Goal: Navigation & Orientation: Find specific page/section

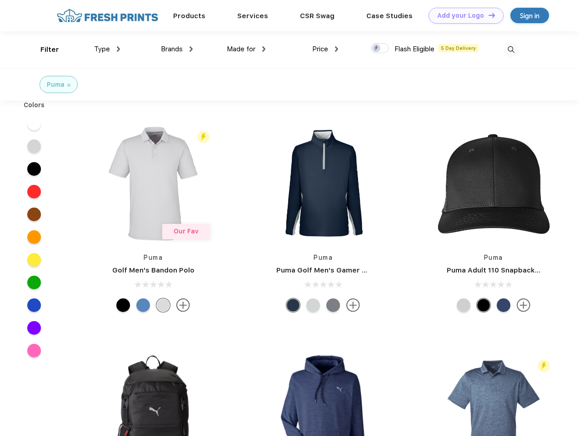
click at [463, 15] on link "Add your Logo Design Tool" at bounding box center [466, 16] width 75 height 16
click at [0, 0] on div "Design Tool" at bounding box center [0, 0] width 0 height 0
click at [488, 15] on link "Add your Logo Design Tool" at bounding box center [466, 16] width 75 height 16
click at [44, 50] on div "Filter" at bounding box center [49, 50] width 19 height 10
click at [107, 49] on span "Type" at bounding box center [102, 49] width 16 height 8
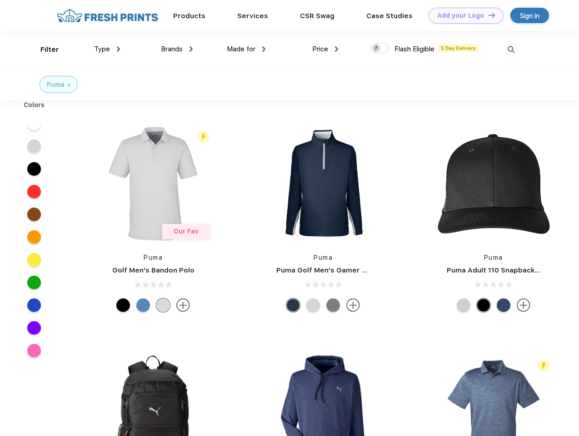
click at [177, 49] on span "Brands" at bounding box center [172, 49] width 22 height 8
click at [246, 49] on span "Made for" at bounding box center [241, 49] width 29 height 8
click at [325, 49] on span "Price" at bounding box center [320, 49] width 16 height 8
click at [380, 49] on div at bounding box center [380, 48] width 18 height 10
click at [377, 49] on input "checkbox" at bounding box center [374, 46] width 6 height 6
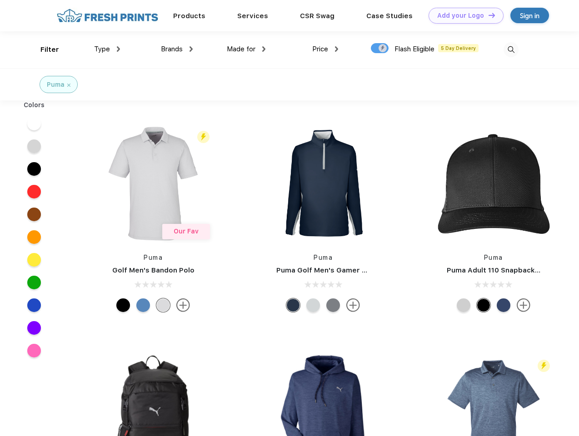
click at [511, 50] on img at bounding box center [511, 49] width 15 height 15
